Goal: Find specific page/section: Find specific page/section

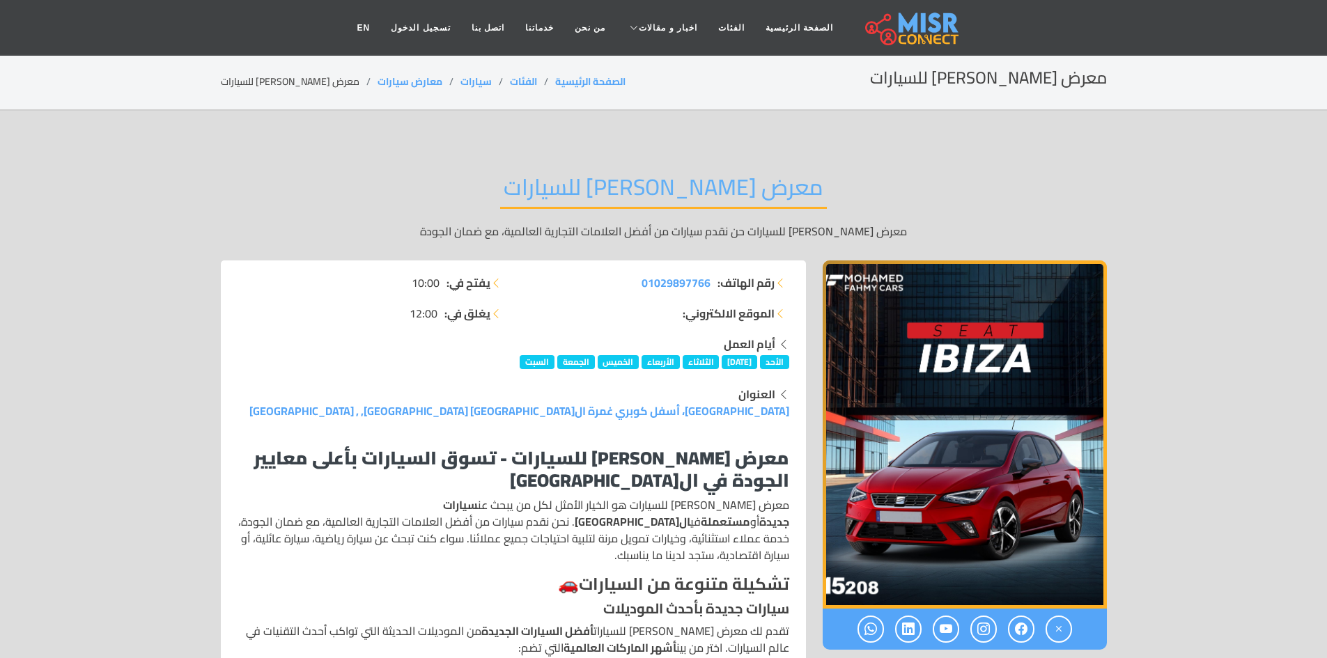
click at [702, 183] on h2 "معرض [PERSON_NAME] للسيارات" at bounding box center [663, 191] width 327 height 36
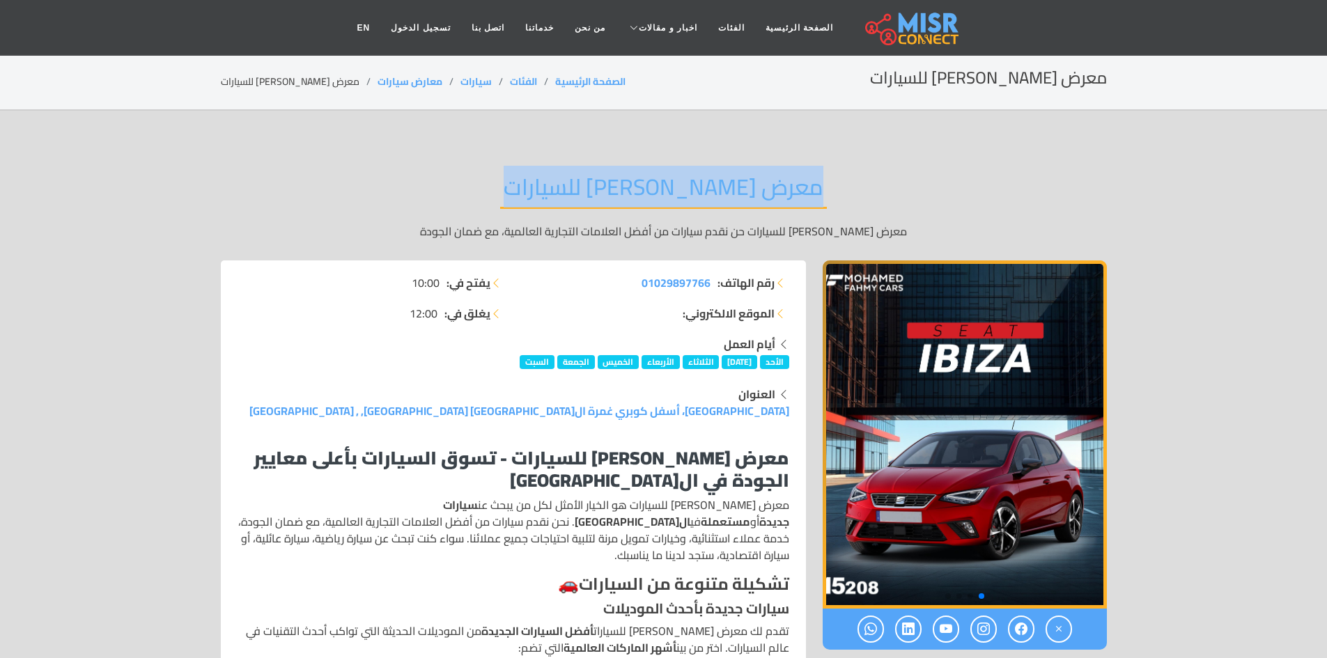
click at [702, 183] on h2 "معرض [PERSON_NAME] للسيارات" at bounding box center [663, 191] width 327 height 36
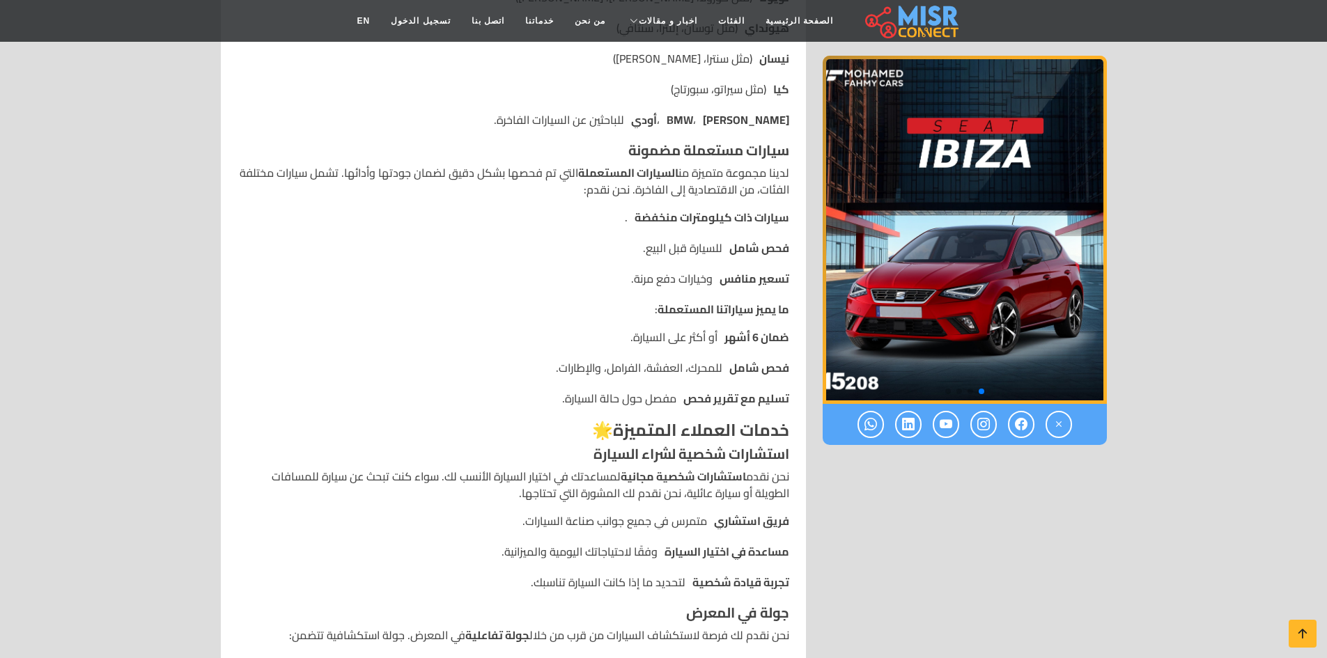
scroll to position [627, 0]
